Goal: Task Accomplishment & Management: Manage account settings

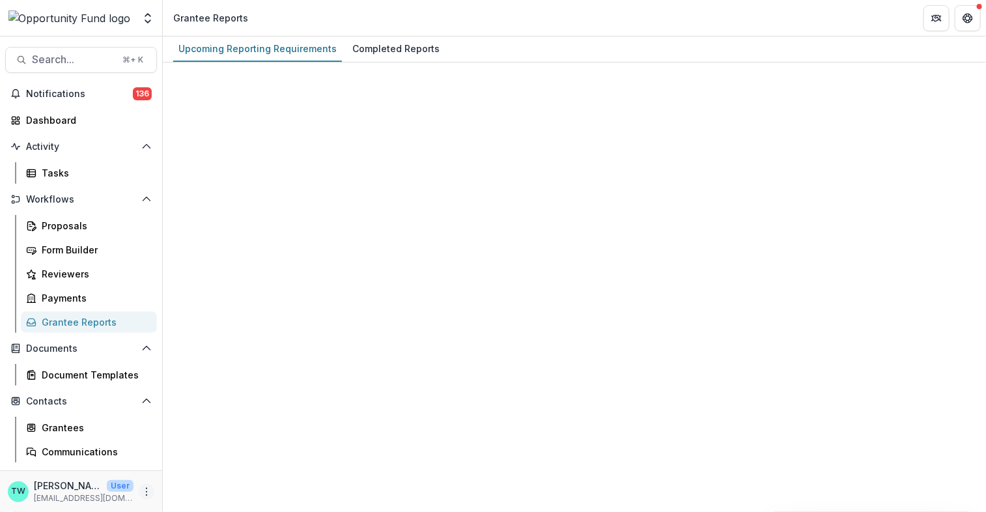
click at [144, 496] on icon "More" at bounding box center [146, 491] width 10 height 10
click at [195, 487] on button "Logout" at bounding box center [229, 484] width 139 height 21
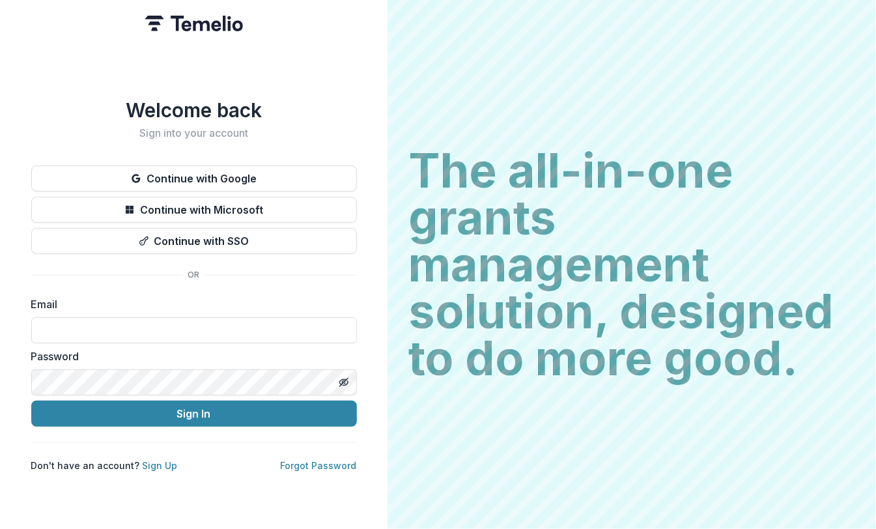
type input "**********"
